Goal: Transaction & Acquisition: Purchase product/service

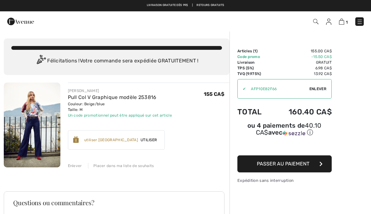
click at [362, 19] on img at bounding box center [360, 22] width 6 height 6
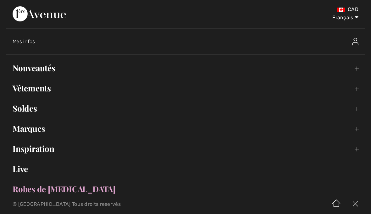
click at [35, 40] on span "Mes infos" at bounding box center [24, 41] width 23 height 6
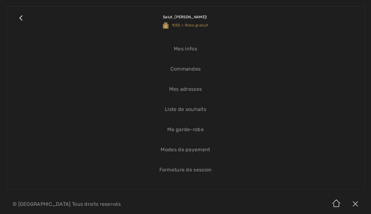
click at [192, 49] on link "Mes infos" at bounding box center [186, 49] width 346 height 14
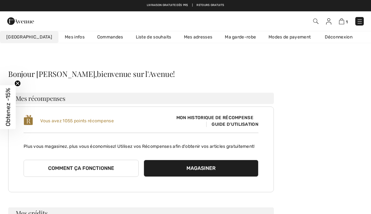
click at [363, 21] on img at bounding box center [360, 21] width 6 height 6
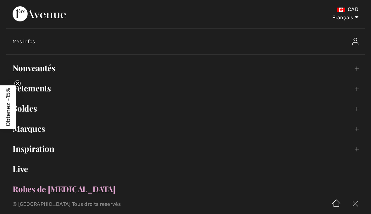
click at [48, 64] on link "Nouveautés Toggle submenu" at bounding box center [185, 68] width 359 height 14
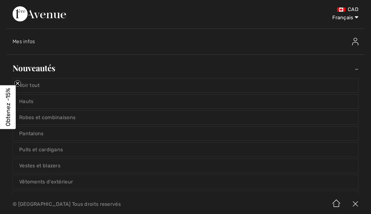
click at [41, 83] on link "Voir tout" at bounding box center [186, 85] width 346 height 14
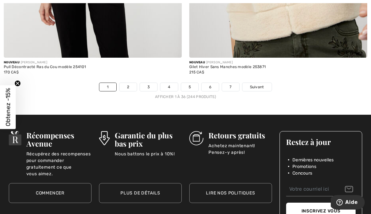
scroll to position [5495, 0]
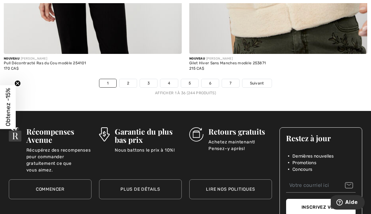
click at [131, 79] on link "2" at bounding box center [128, 83] width 17 height 8
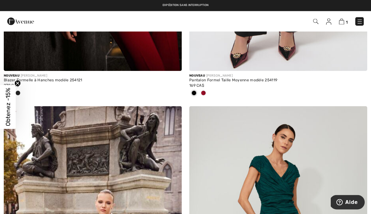
scroll to position [1462, 0]
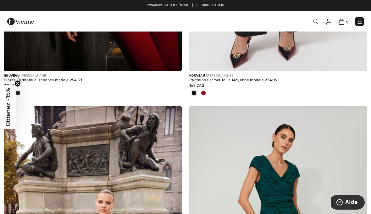
click at [362, 23] on img at bounding box center [360, 22] width 6 height 6
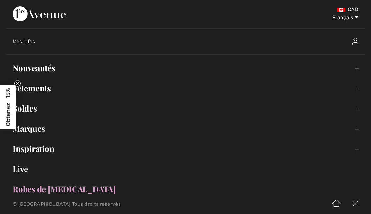
click at [50, 93] on link "Vêtements Toggle submenu" at bounding box center [185, 88] width 359 height 14
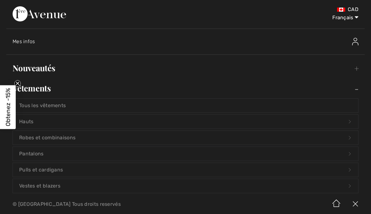
click at [37, 120] on link "Hauts Open submenu" at bounding box center [186, 122] width 346 height 14
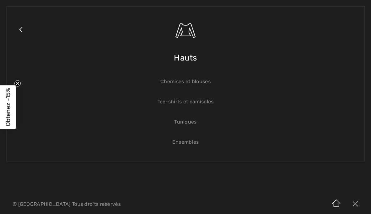
click at [25, 34] on link "Close submenu" at bounding box center [21, 37] width 16 height 49
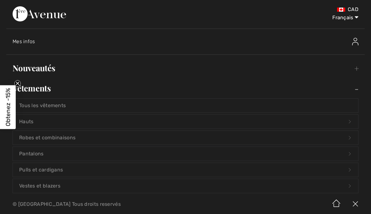
click at [23, 32] on div "Mes infos" at bounding box center [189, 41] width 352 height 20
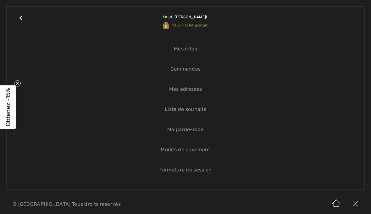
click at [355, 20] on link "Salut, Mona! 1055 = Gilet gratuit" at bounding box center [194, 21] width 330 height 16
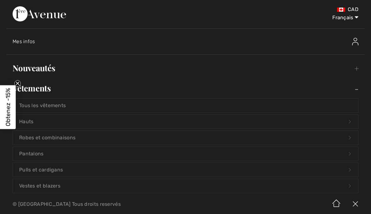
click at [28, 41] on span "Mes infos" at bounding box center [24, 41] width 23 height 6
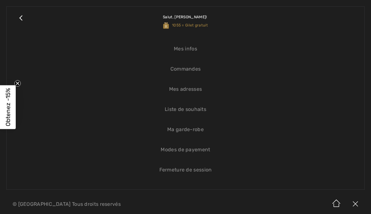
click at [197, 46] on link "Mes infos" at bounding box center [186, 49] width 346 height 14
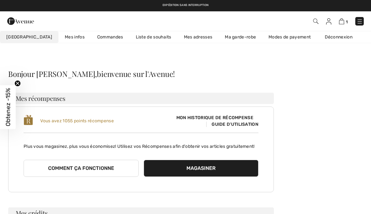
click at [363, 19] on link at bounding box center [360, 21] width 8 height 8
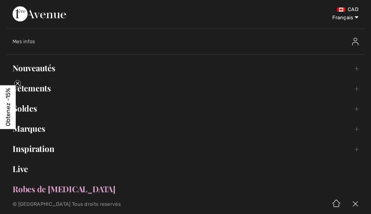
click at [47, 90] on link "Vêtements Toggle submenu" at bounding box center [185, 88] width 359 height 14
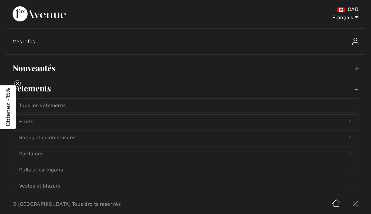
click at [36, 121] on link "Hauts Open submenu" at bounding box center [186, 122] width 346 height 14
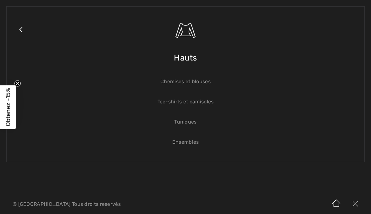
click at [24, 28] on link "Close submenu" at bounding box center [21, 37] width 16 height 49
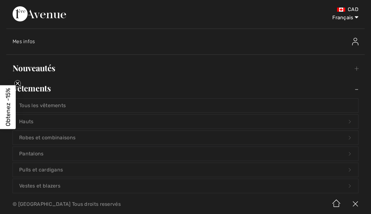
click at [63, 107] on link "Tous les vêtements" at bounding box center [186, 106] width 346 height 14
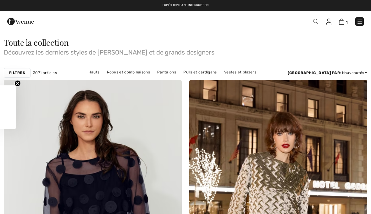
checkbox input "true"
click at [85, 71] on link "Hauts" at bounding box center [94, 72] width 18 height 8
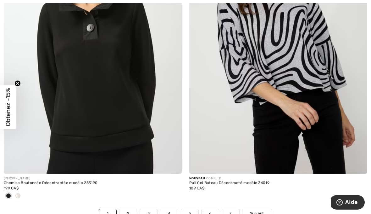
scroll to position [5381, 0]
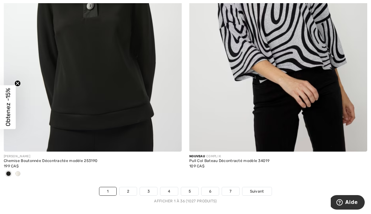
click at [130, 187] on link "2" at bounding box center [128, 191] width 17 height 8
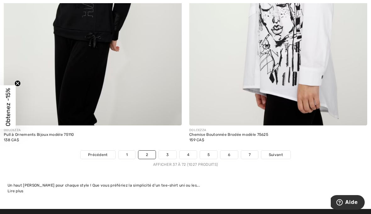
scroll to position [5410, 0]
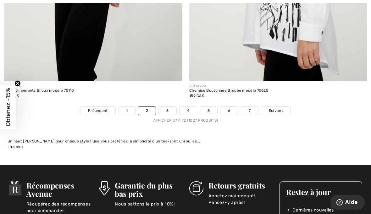
click at [169, 109] on link "3" at bounding box center [167, 110] width 17 height 8
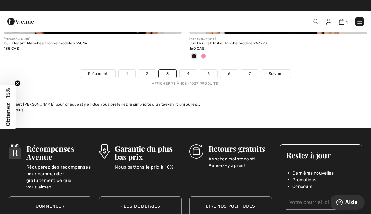
scroll to position [5436, 0]
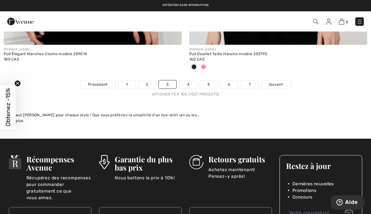
click at [189, 82] on link "4" at bounding box center [188, 84] width 17 height 8
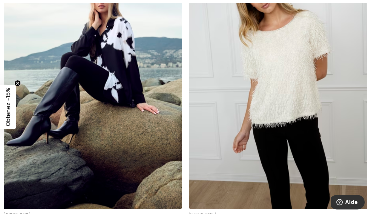
scroll to position [1360, 0]
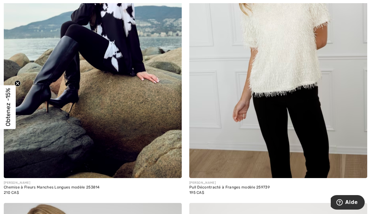
click at [131, 28] on img at bounding box center [93, 44] width 178 height 267
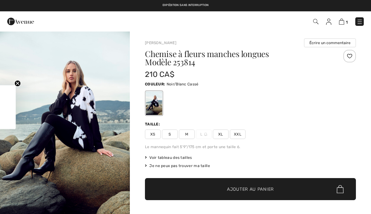
checkbox input "true"
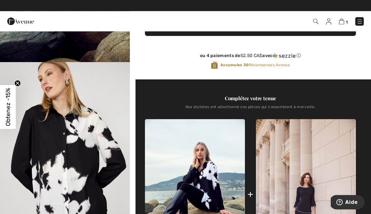
scroll to position [164, 0]
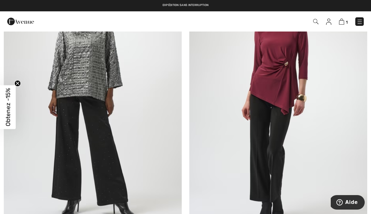
scroll to position [1949, 0]
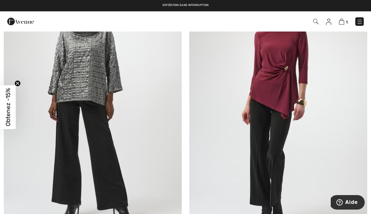
click at [343, 124] on img at bounding box center [278, 107] width 178 height 267
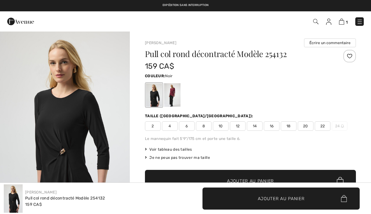
checkbox input "true"
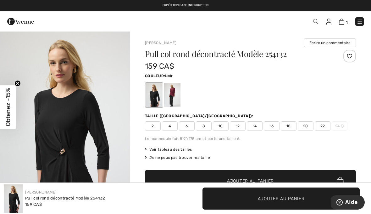
click at [347, 114] on div "Taille ([GEOGRAPHIC_DATA]/[GEOGRAPHIC_DATA]):" at bounding box center [250, 116] width 211 height 6
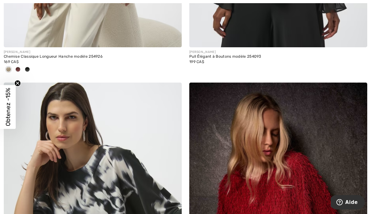
scroll to position [2445, 0]
click at [22, 66] on div at bounding box center [17, 70] width 9 height 10
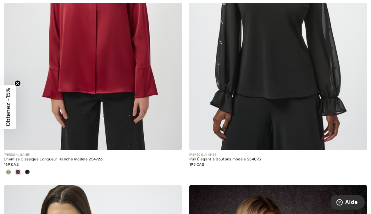
scroll to position [2344, 0]
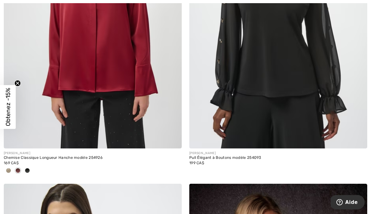
click at [31, 169] on div at bounding box center [27, 171] width 9 height 10
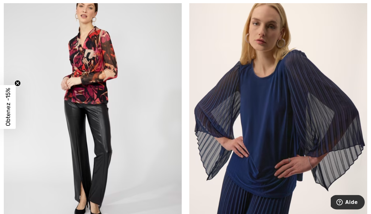
scroll to position [3136, 0]
click at [93, 53] on img at bounding box center [93, 108] width 178 height 267
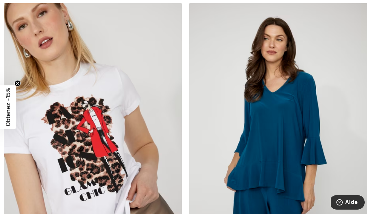
scroll to position [4357, 0]
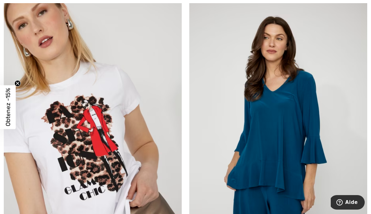
click at [296, 104] on img at bounding box center [278, 135] width 178 height 267
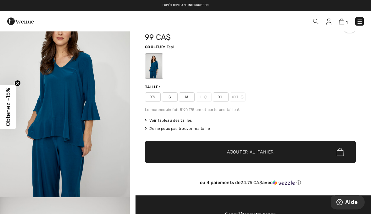
scroll to position [28, 0]
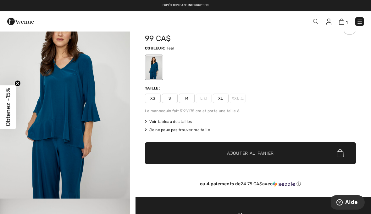
click at [190, 100] on span "M" at bounding box center [187, 97] width 16 height 9
click at [253, 155] on span "Ajouter au panier" at bounding box center [250, 153] width 47 height 7
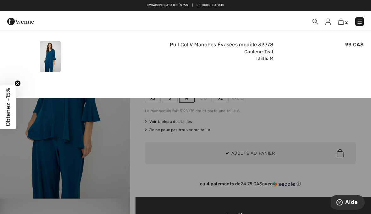
scroll to position [0, 0]
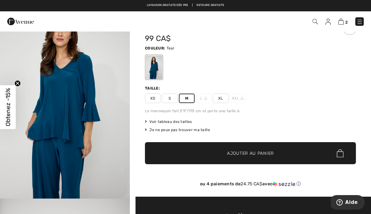
click at [363, 19] on link at bounding box center [360, 21] width 8 height 8
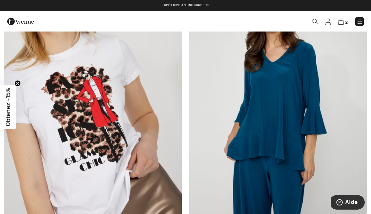
click at [347, 20] on span "2" at bounding box center [347, 22] width 3 height 5
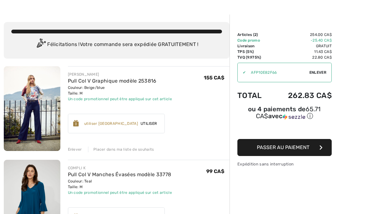
scroll to position [15, 0]
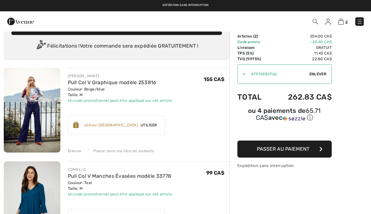
click at [81, 150] on div "Enlever" at bounding box center [75, 151] width 14 height 6
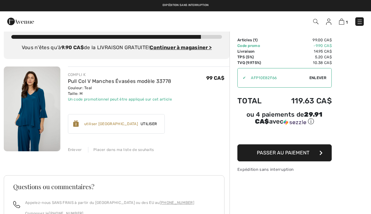
scroll to position [0, 0]
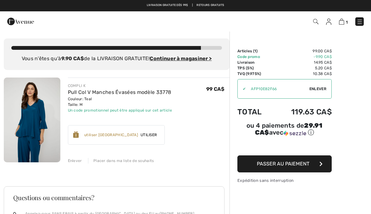
click at [364, 18] on link at bounding box center [360, 21] width 8 height 8
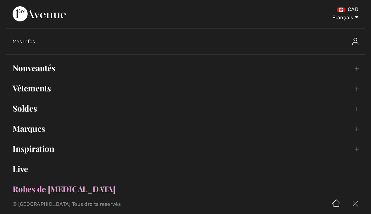
click at [44, 94] on link "Vêtements Toggle submenu" at bounding box center [185, 88] width 359 height 14
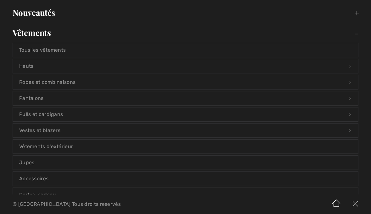
scroll to position [70, 0]
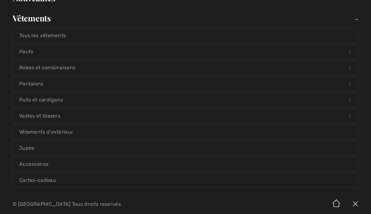
click at [57, 99] on link "Pulls et cardigans Open submenu" at bounding box center [186, 100] width 346 height 14
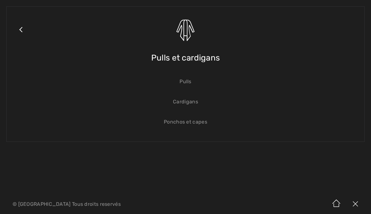
click at [188, 85] on link "Pulls" at bounding box center [186, 82] width 346 height 14
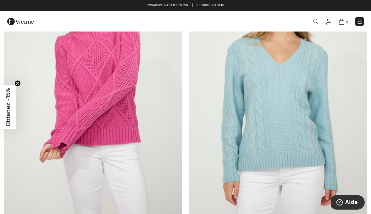
scroll to position [124, 0]
click at [292, 98] on img at bounding box center [278, 88] width 178 height 267
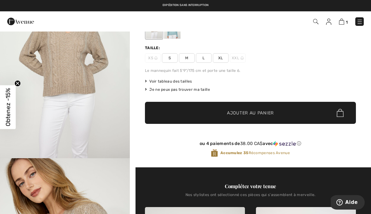
scroll to position [43, 0]
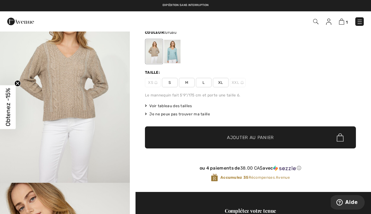
click at [177, 55] on div at bounding box center [172, 52] width 16 height 24
click at [177, 56] on div at bounding box center [172, 52] width 16 height 24
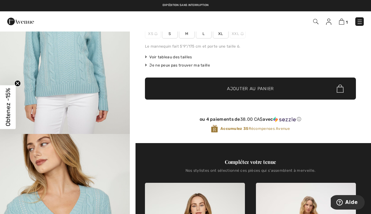
scroll to position [92, 0]
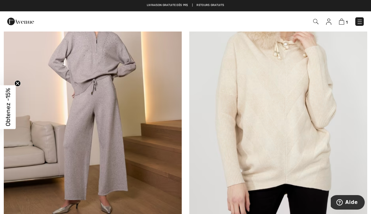
scroll to position [2833, 0]
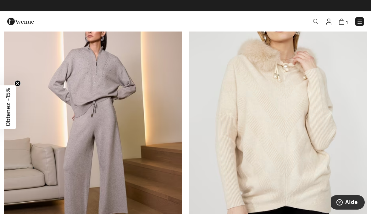
click at [104, 81] on img at bounding box center [93, 116] width 178 height 267
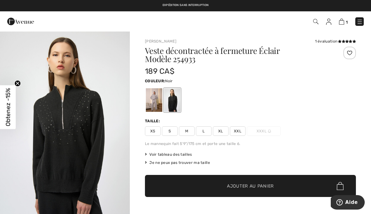
click at [161, 98] on div at bounding box center [154, 100] width 16 height 24
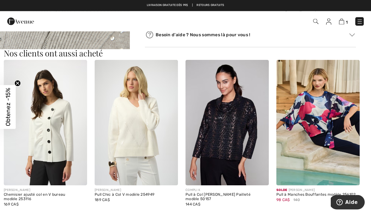
scroll to position [566, 0]
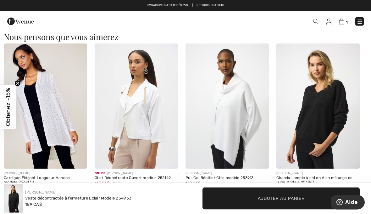
scroll to position [740, 0]
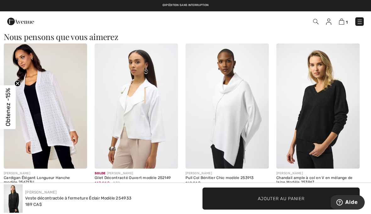
click at [239, 110] on img at bounding box center [227, 105] width 83 height 125
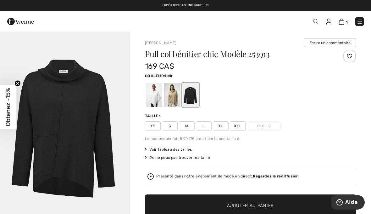
click at [175, 99] on div at bounding box center [172, 95] width 16 height 24
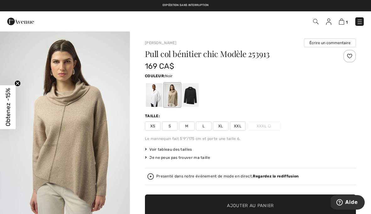
click at [196, 97] on div at bounding box center [191, 95] width 16 height 24
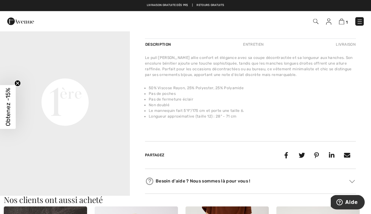
scroll to position [215, 0]
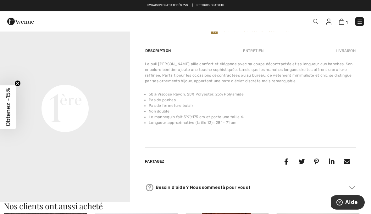
click at [346, 110] on li "Non doublé" at bounding box center [252, 111] width 207 height 6
click at [333, 117] on li "Le mannequin fait 5'9"/175 cm et porte une taille 6." at bounding box center [252, 117] width 207 height 6
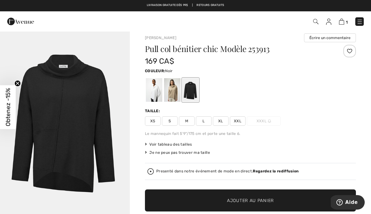
scroll to position [0, 0]
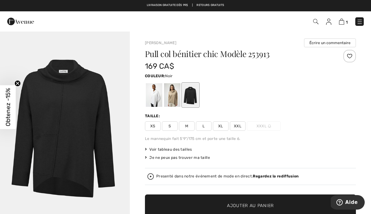
click at [363, 22] on img at bounding box center [360, 22] width 6 height 6
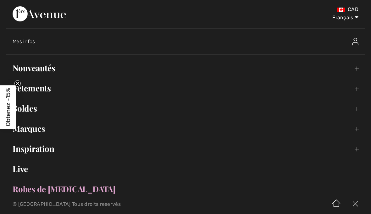
click at [31, 111] on link "Soldes Toggle submenu" at bounding box center [185, 108] width 359 height 14
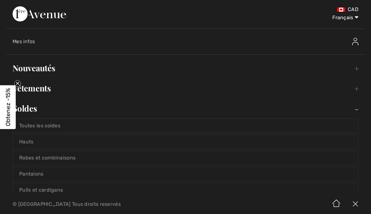
click at [57, 126] on link "Toutes les soldes" at bounding box center [186, 126] width 346 height 14
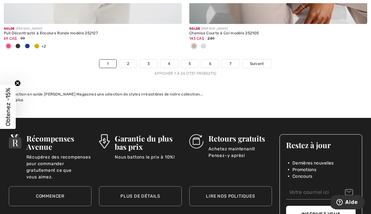
scroll to position [5462, 0]
click at [130, 59] on link "2" at bounding box center [128, 63] width 17 height 8
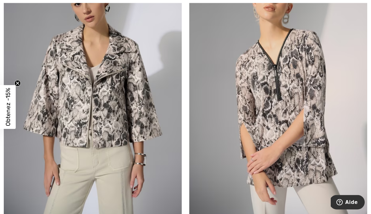
scroll to position [440, 0]
click at [297, 98] on img at bounding box center [278, 83] width 178 height 267
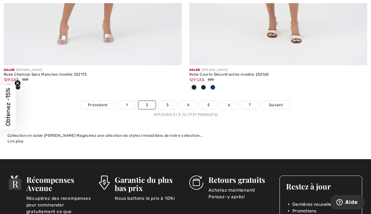
scroll to position [5504, 0]
click at [170, 103] on link "3" at bounding box center [167, 105] width 17 height 8
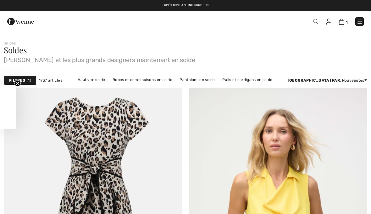
checkbox input "true"
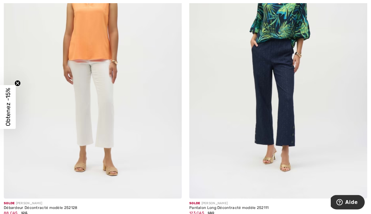
scroll to position [2018, 0]
click at [289, 93] on img at bounding box center [278, 64] width 178 height 267
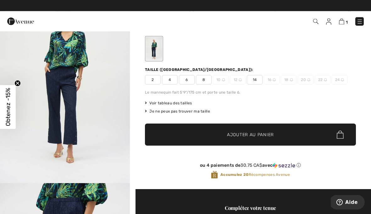
scroll to position [43, 0]
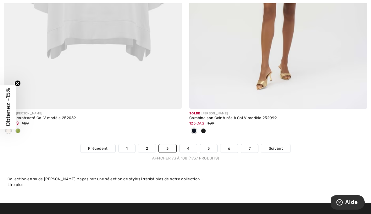
scroll to position [5456, 0]
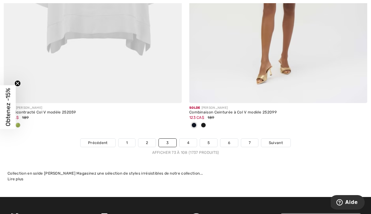
click at [194, 139] on link "4" at bounding box center [188, 142] width 17 height 8
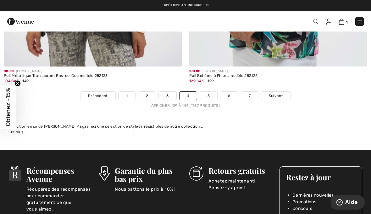
scroll to position [5439, 0]
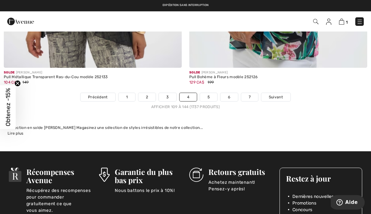
click at [211, 93] on link "5" at bounding box center [208, 97] width 17 height 8
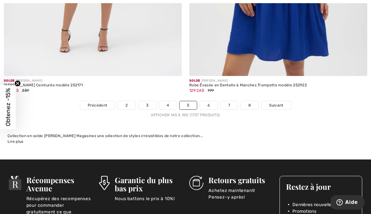
scroll to position [5418, 0]
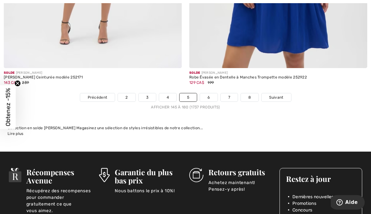
click at [206, 97] on link "6" at bounding box center [208, 97] width 17 height 8
click at [213, 93] on link "6" at bounding box center [208, 97] width 17 height 8
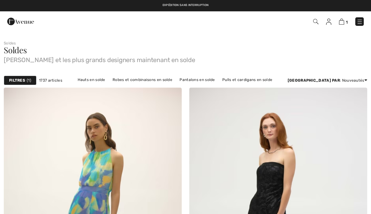
checkbox input "true"
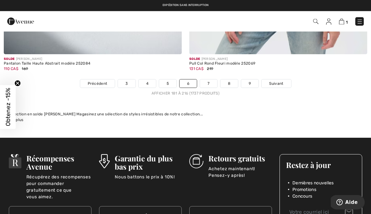
scroll to position [5390, 0]
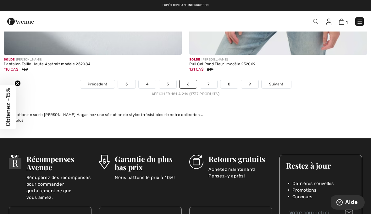
click at [212, 83] on link "7" at bounding box center [208, 84] width 17 height 8
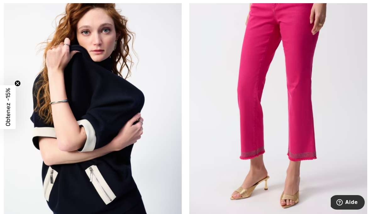
scroll to position [1309, 0]
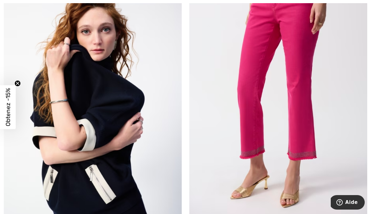
click at [118, 93] on img at bounding box center [93, 100] width 178 height 267
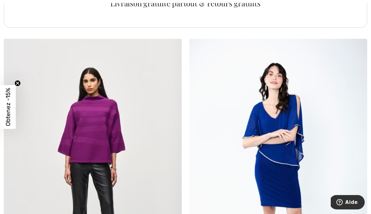
scroll to position [1902, 0]
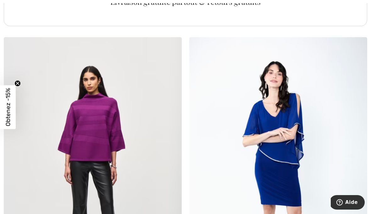
click at [101, 132] on img at bounding box center [93, 170] width 178 height 267
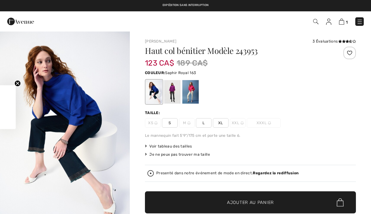
checkbox input "true"
click at [176, 92] on div at bounding box center [172, 92] width 16 height 24
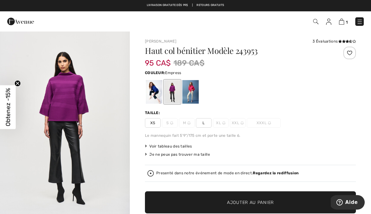
click at [156, 88] on div at bounding box center [154, 92] width 16 height 24
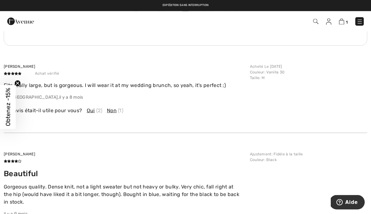
scroll to position [1150, 0]
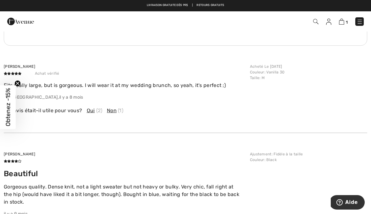
click at [14, 85] on p "Fits really large, but is gorgeous. I will wear it at my wedding brunch, so yea…" at bounding box center [125, 86] width 243 height 8
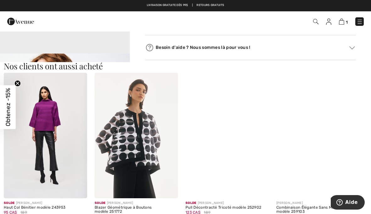
scroll to position [560, 0]
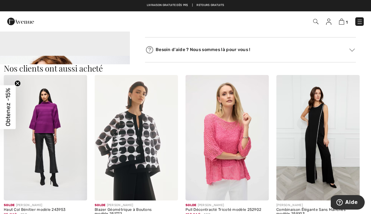
click at [48, 119] on img at bounding box center [45, 137] width 83 height 125
click at [49, 118] on img at bounding box center [45, 137] width 83 height 125
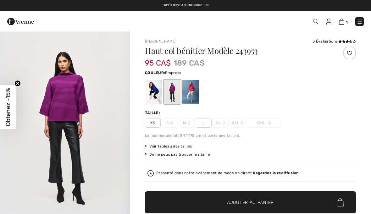
checkbox input "true"
click at [154, 88] on div at bounding box center [154, 92] width 16 height 24
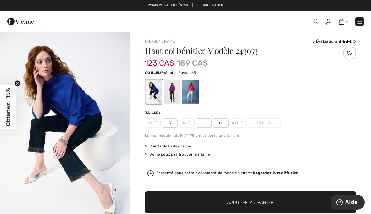
click at [178, 87] on div at bounding box center [172, 92] width 16 height 24
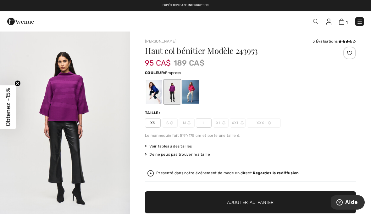
click at [156, 90] on div at bounding box center [154, 92] width 16 height 24
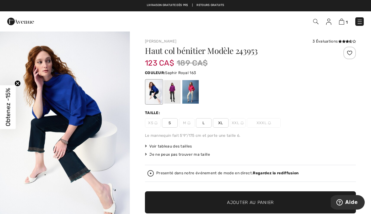
scroll to position [5, 0]
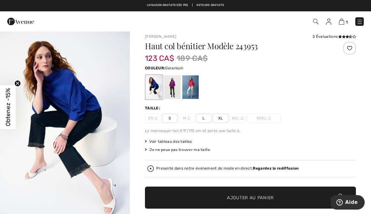
click at [195, 86] on div at bounding box center [191, 87] width 16 height 24
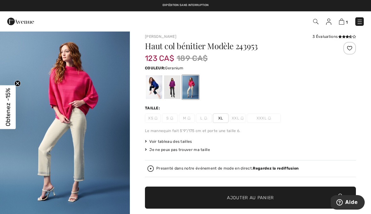
click at [159, 85] on div at bounding box center [154, 87] width 16 height 24
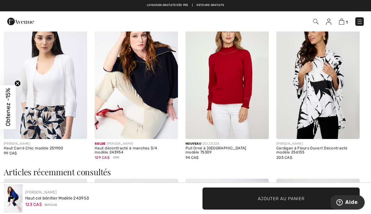
scroll to position [780, 0]
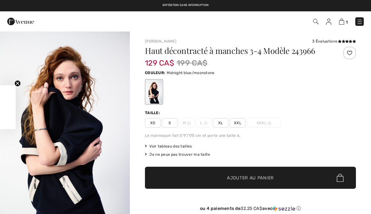
checkbox input "true"
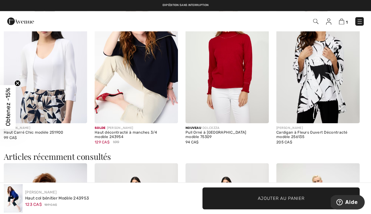
scroll to position [774, 0]
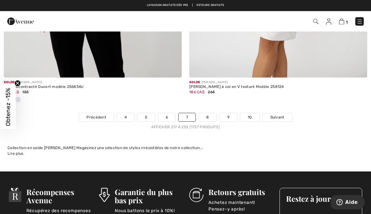
scroll to position [5492, 0]
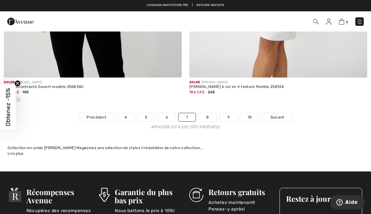
click at [211, 113] on link "8" at bounding box center [208, 117] width 18 height 8
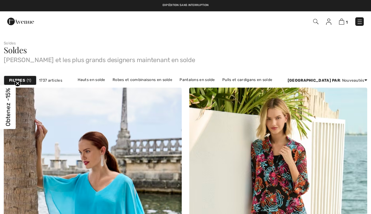
checkbox input "true"
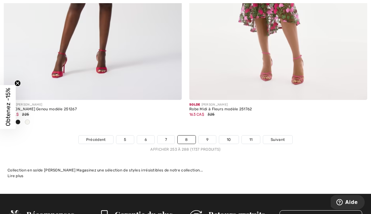
scroll to position [5434, 0]
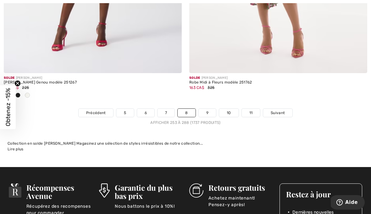
click at [208, 111] on link "9" at bounding box center [207, 113] width 17 height 8
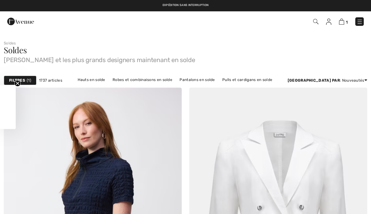
checkbox input "true"
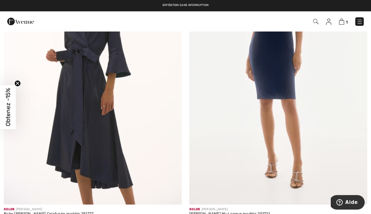
scroll to position [752, 0]
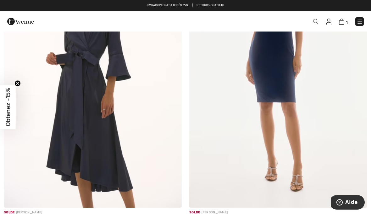
click at [90, 81] on img at bounding box center [93, 73] width 178 height 267
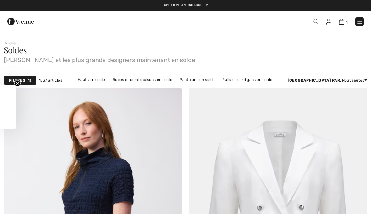
checkbox input "true"
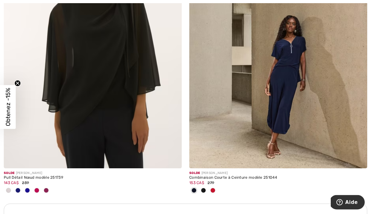
scroll to position [1698, 0]
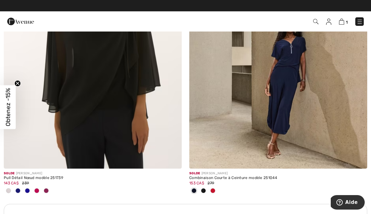
click at [13, 189] on div at bounding box center [8, 191] width 9 height 10
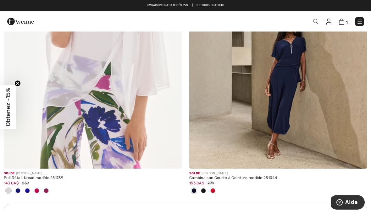
click at [23, 189] on div at bounding box center [27, 191] width 9 height 10
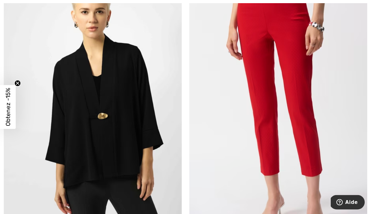
scroll to position [2312, 0]
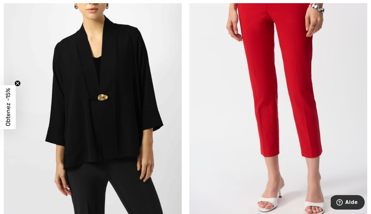
click at [134, 106] on img at bounding box center [93, 84] width 178 height 267
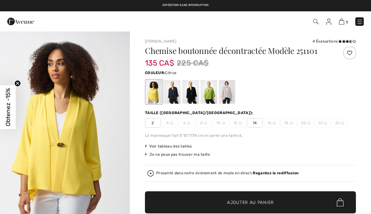
checkbox input "true"
click at [177, 97] on div at bounding box center [172, 92] width 16 height 24
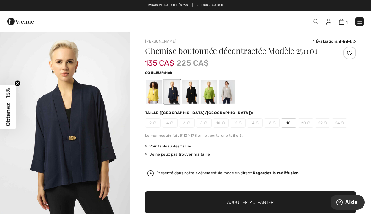
click at [195, 91] on div at bounding box center [191, 92] width 16 height 24
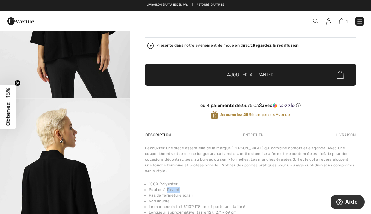
scroll to position [127, 0]
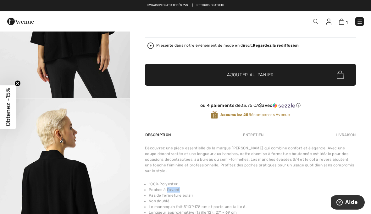
click at [346, 130] on div "Livraison" at bounding box center [346, 134] width 22 height 11
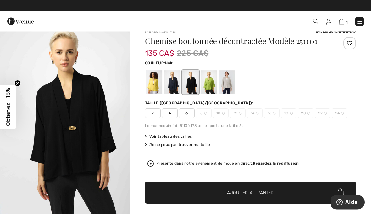
scroll to position [0, 0]
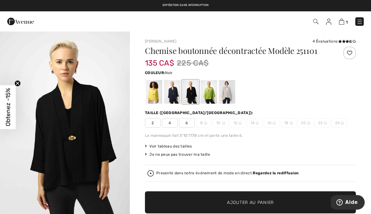
click at [327, 146] on div "Voir tableau des tailles" at bounding box center [250, 146] width 211 height 6
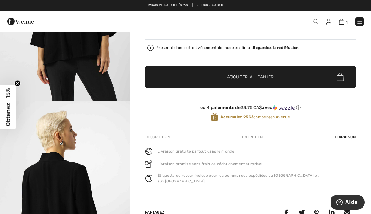
scroll to position [125, 0]
click at [175, 132] on div "Description Entretien Livraison" at bounding box center [250, 137] width 211 height 11
click at [168, 139] on div "Description" at bounding box center [158, 137] width 26 height 11
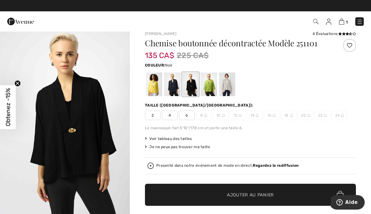
scroll to position [0, 0]
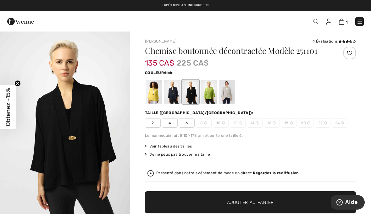
click at [339, 125] on span "24" at bounding box center [340, 122] width 16 height 9
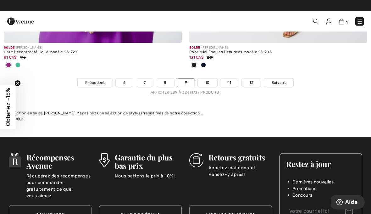
scroll to position [5568, 0]
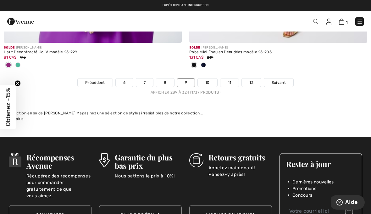
click at [211, 79] on link "10" at bounding box center [208, 82] width 20 height 8
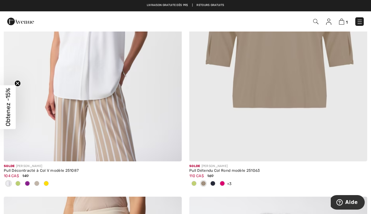
scroll to position [192, 0]
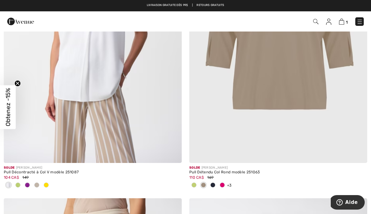
click at [219, 183] on div at bounding box center [222, 185] width 9 height 10
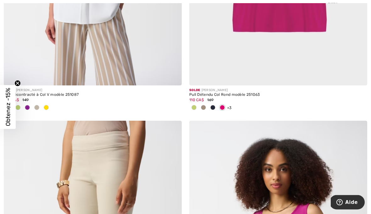
scroll to position [269, 0]
click at [216, 108] on div at bounding box center [212, 108] width 9 height 10
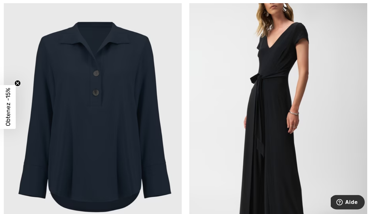
scroll to position [3845, 0]
click at [120, 134] on img at bounding box center [93, 120] width 178 height 267
click at [340, 121] on img at bounding box center [278, 120] width 178 height 267
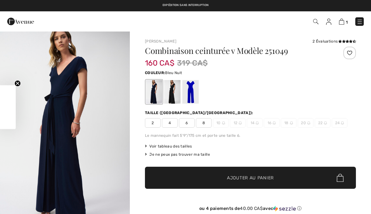
checkbox input "true"
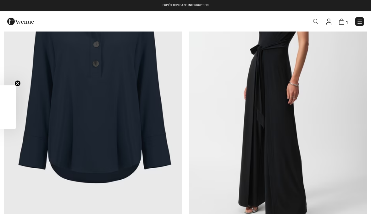
checkbox input "true"
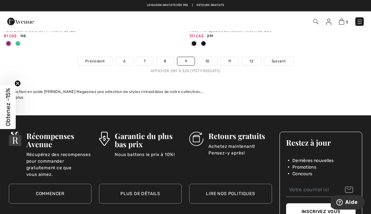
scroll to position [5583, 0]
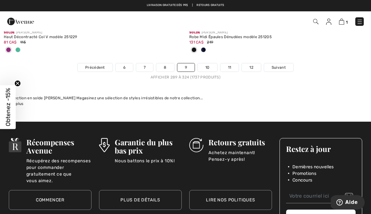
click at [247, 102] on div "Collection en solde Joseph Ribkoff Magasinez une sélection de styles irrésistib…" at bounding box center [186, 100] width 356 height 11
click at [209, 65] on link "10" at bounding box center [208, 67] width 20 height 8
click at [210, 63] on link "10" at bounding box center [208, 67] width 20 height 8
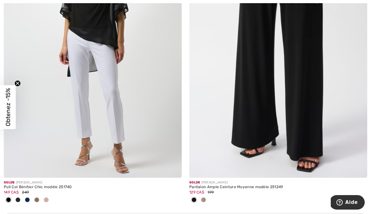
scroll to position [1688, 0]
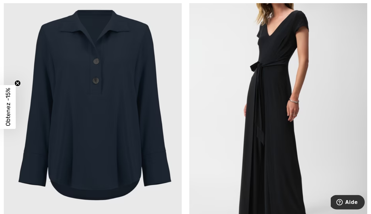
scroll to position [3857, 0]
click at [121, 120] on img at bounding box center [93, 108] width 178 height 267
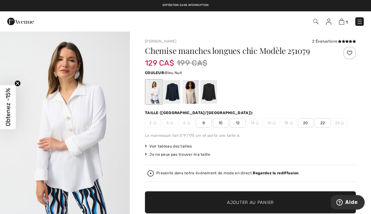
click at [177, 97] on div at bounding box center [172, 92] width 16 height 24
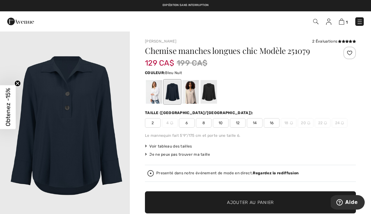
click at [343, 118] on span "24" at bounding box center [340, 122] width 16 height 9
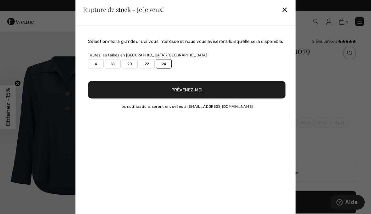
click at [287, 6] on div "✕" at bounding box center [285, 9] width 7 height 13
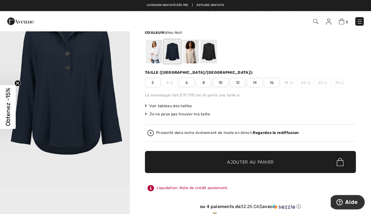
scroll to position [15, 0]
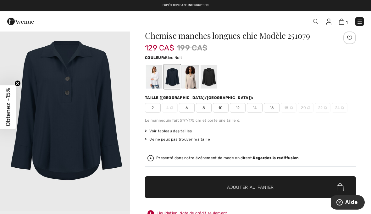
click at [217, 76] on div at bounding box center [209, 77] width 16 height 24
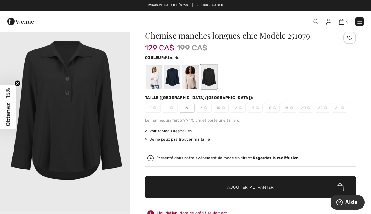
click at [174, 80] on div at bounding box center [172, 77] width 16 height 24
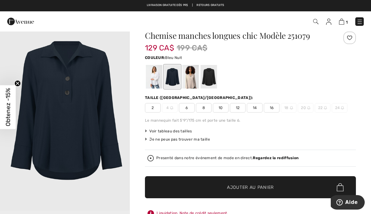
click at [195, 81] on div at bounding box center [191, 77] width 16 height 24
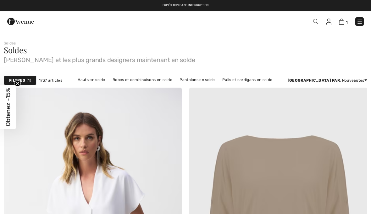
scroll to position [3886, 0]
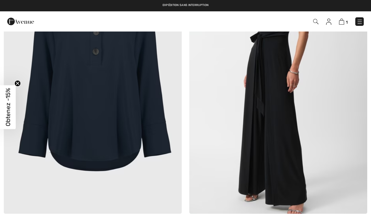
checkbox input "true"
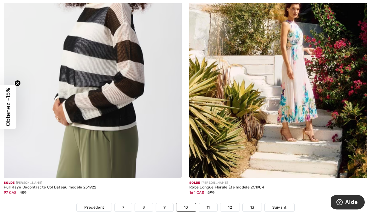
scroll to position [5428, 0]
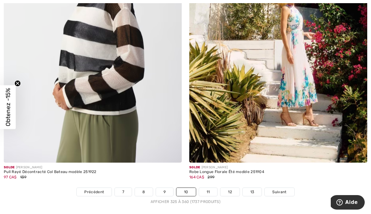
click at [210, 188] on link "11" at bounding box center [208, 192] width 19 height 8
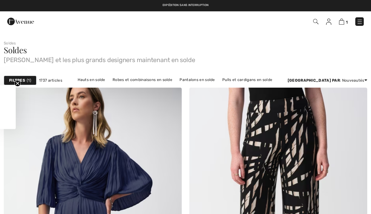
checkbox input "true"
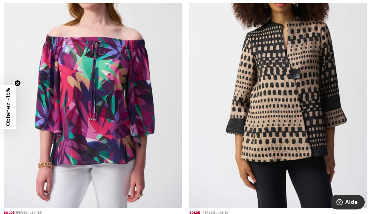
scroll to position [3810, 0]
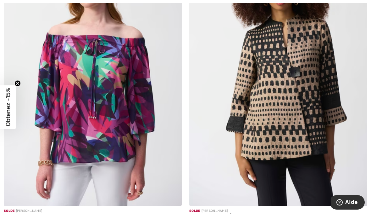
click at [308, 101] on img at bounding box center [278, 72] width 178 height 267
click at [304, 74] on img at bounding box center [278, 72] width 178 height 267
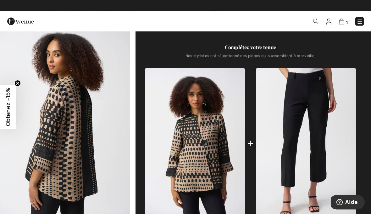
scroll to position [204, 0]
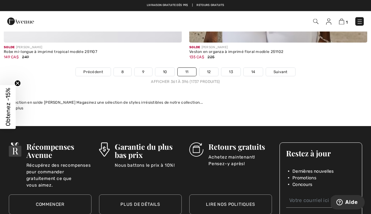
scroll to position [5409, 0]
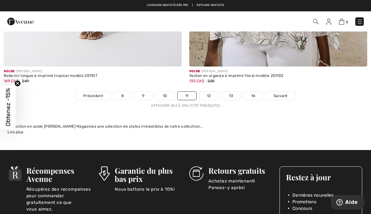
click at [213, 92] on link "12" at bounding box center [209, 96] width 19 height 8
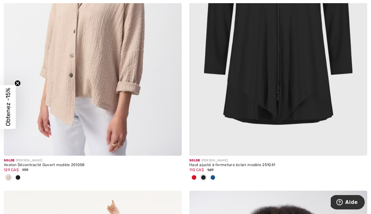
scroll to position [2635, 0]
click at [292, 100] on img at bounding box center [278, 21] width 178 height 267
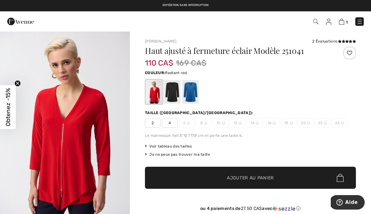
click at [175, 97] on div at bounding box center [172, 92] width 16 height 24
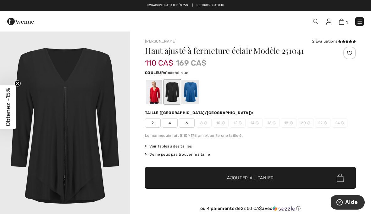
click at [195, 94] on div at bounding box center [191, 92] width 16 height 24
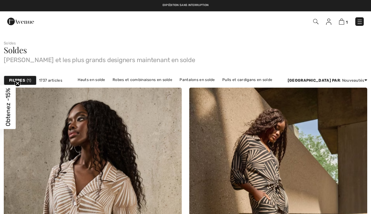
checkbox input "true"
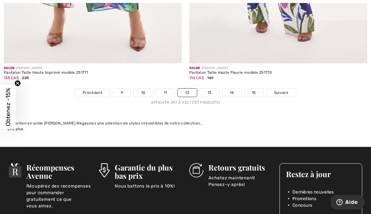
scroll to position [5475, 0]
click at [213, 88] on link "13" at bounding box center [209, 92] width 19 height 8
click at [214, 88] on link "13" at bounding box center [209, 92] width 19 height 8
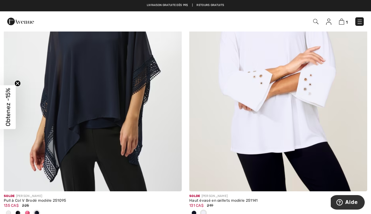
scroll to position [2609, 0]
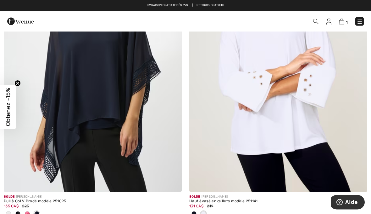
click at [292, 101] on img at bounding box center [278, 58] width 178 height 267
click at [286, 75] on img at bounding box center [278, 58] width 178 height 267
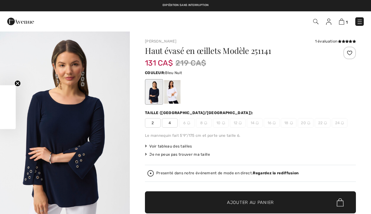
checkbox input "true"
click at [158, 96] on div at bounding box center [154, 92] width 16 height 24
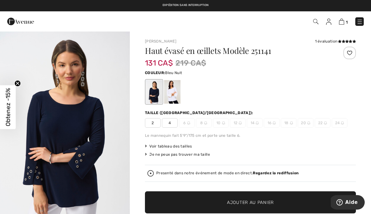
click at [157, 93] on div at bounding box center [154, 92] width 16 height 24
click at [175, 93] on div at bounding box center [172, 92] width 16 height 24
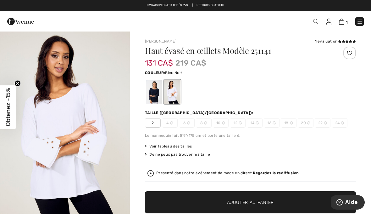
click at [156, 93] on div at bounding box center [154, 92] width 16 height 24
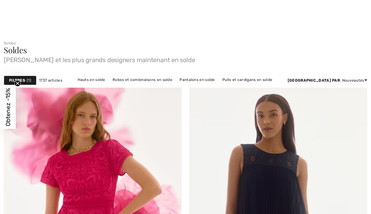
scroll to position [2682, 0]
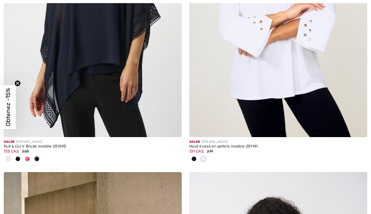
checkbox input "true"
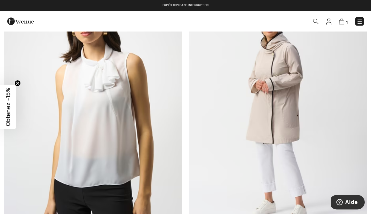
scroll to position [4110, 0]
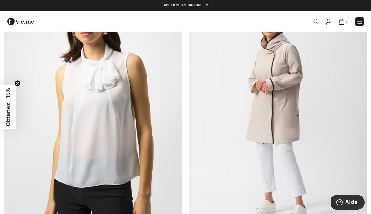
click at [288, 104] on img at bounding box center [278, 115] width 178 height 267
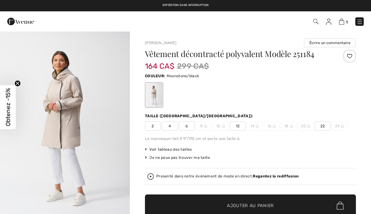
checkbox input "true"
click at [322, 118] on div "Taille (CA/US):" at bounding box center [250, 116] width 211 height 6
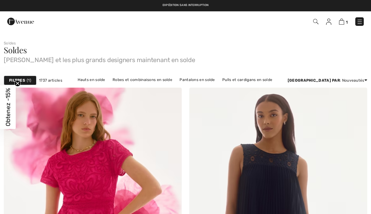
scroll to position [4139, 0]
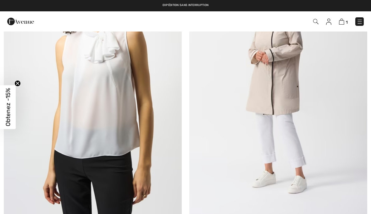
checkbox input "true"
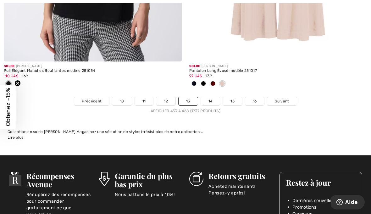
scroll to position [5498, 0]
click at [213, 98] on link "14" at bounding box center [210, 101] width 19 height 8
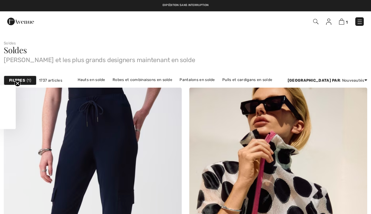
checkbox input "true"
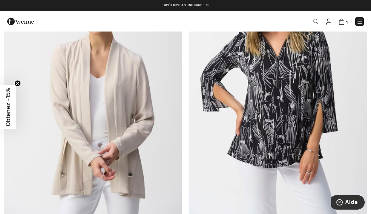
scroll to position [3481, 0]
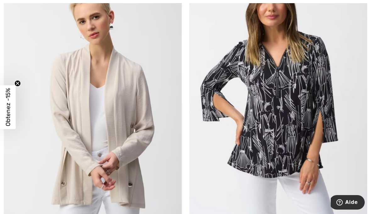
click at [297, 92] on img at bounding box center [278, 102] width 178 height 267
click at [299, 91] on img at bounding box center [278, 102] width 178 height 267
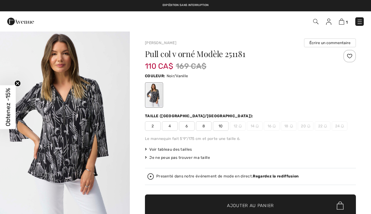
checkbox input "true"
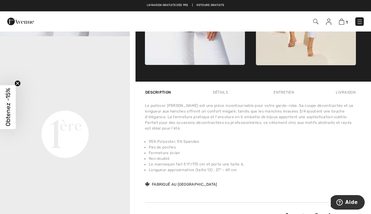
scroll to position [381, 0]
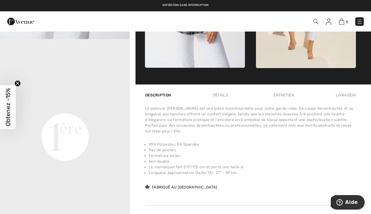
click at [341, 157] on li "Fermeture éclair" at bounding box center [252, 156] width 207 height 6
click at [331, 161] on li "Non doublé" at bounding box center [252, 161] width 207 height 6
click at [332, 159] on li "Non doublé" at bounding box center [252, 161] width 207 height 6
click at [331, 158] on li "Fermeture éclair" at bounding box center [252, 156] width 207 height 6
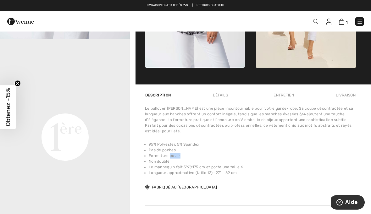
click at [324, 166] on li "Le mannequin fait 5'9"/175 cm et porte une taille 6." at bounding box center [252, 167] width 207 height 6
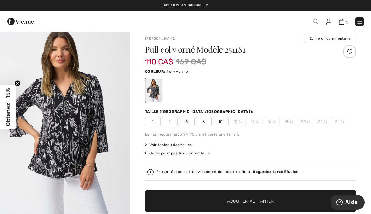
scroll to position [0, 0]
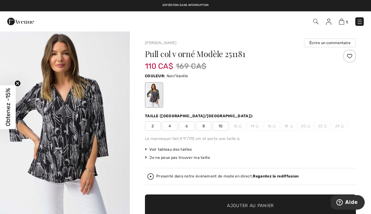
click at [343, 136] on div "Le mannequin fait 5'9"/175 cm et porte une taille 6." at bounding box center [250, 139] width 211 height 6
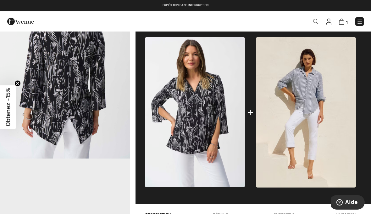
scroll to position [262, 0]
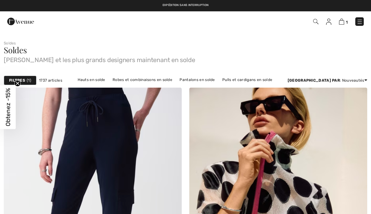
checkbox input "true"
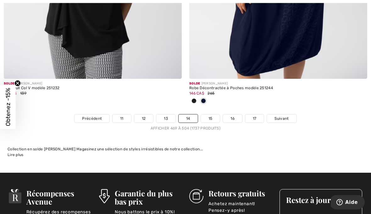
scroll to position [5470, 0]
click at [244, 99] on div at bounding box center [278, 101] width 178 height 10
click at [213, 115] on link "15" at bounding box center [210, 118] width 19 height 8
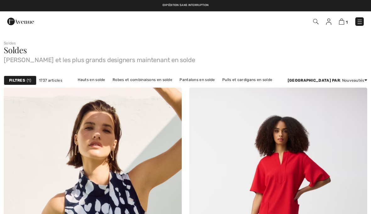
checkbox input "true"
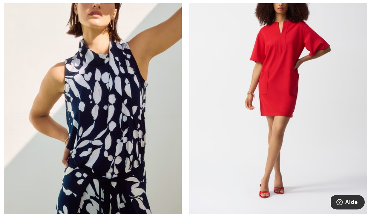
scroll to position [134, 0]
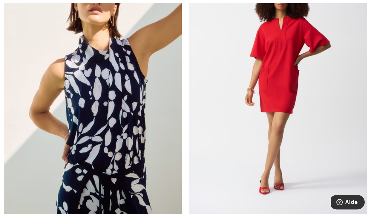
click at [322, 149] on img at bounding box center [278, 86] width 178 height 267
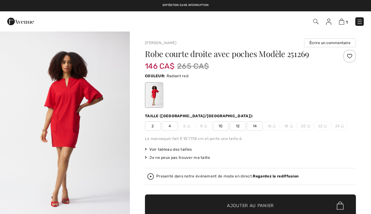
checkbox input "true"
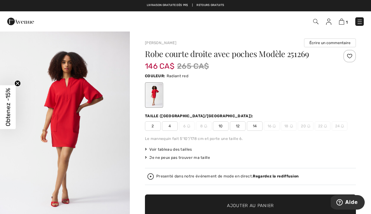
click at [329, 121] on span "22" at bounding box center [323, 125] width 16 height 9
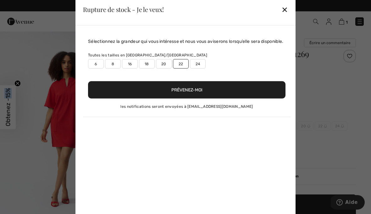
click at [293, 8] on div "Rupture de stock - Je le veux! ✕" at bounding box center [186, 9] width 220 height 31
click at [286, 14] on div "✕" at bounding box center [285, 9] width 7 height 13
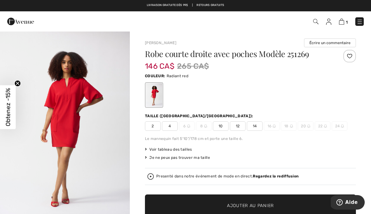
click at [291, 12] on div "1 Commander" at bounding box center [185, 21] width 371 height 20
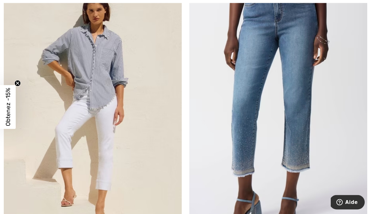
scroll to position [1290, 0]
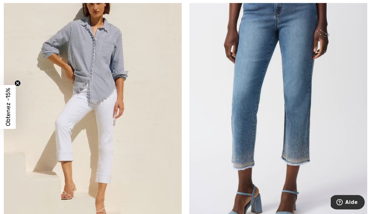
click at [297, 76] on img at bounding box center [278, 98] width 178 height 267
click at [300, 45] on img at bounding box center [278, 98] width 178 height 267
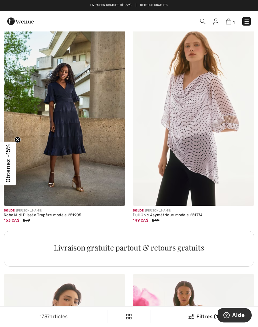
scroll to position [2446, 0]
